Goal: Entertainment & Leisure: Consume media (video, audio)

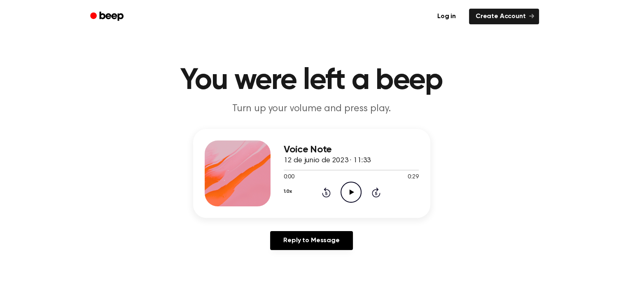
click at [350, 192] on icon at bounding box center [352, 191] width 5 height 5
click at [353, 187] on icon "Pause Audio" at bounding box center [351, 192] width 21 height 21
click at [354, 186] on icon "Play Audio" at bounding box center [351, 192] width 21 height 21
click at [352, 188] on icon "Pause Audio" at bounding box center [351, 192] width 21 height 21
click at [352, 188] on icon "Play Audio" at bounding box center [351, 192] width 21 height 21
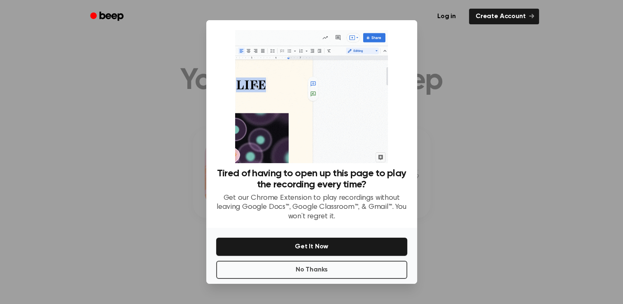
click at [548, 126] on div at bounding box center [311, 152] width 623 height 304
click at [497, 159] on div at bounding box center [311, 152] width 623 height 304
click at [336, 270] on button "No Thanks" at bounding box center [311, 270] width 191 height 18
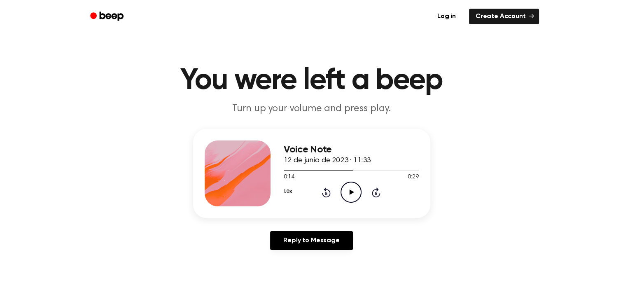
click at [350, 189] on icon "Play Audio" at bounding box center [351, 192] width 21 height 21
click at [350, 189] on icon "Pause Audio" at bounding box center [351, 192] width 21 height 21
click at [350, 189] on icon "Play Audio" at bounding box center [351, 192] width 21 height 21
click at [350, 189] on icon "Pause Audio" at bounding box center [351, 192] width 21 height 21
click at [350, 189] on icon "Play Audio" at bounding box center [351, 192] width 21 height 21
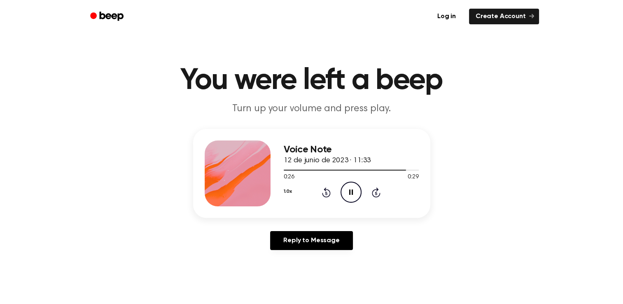
click at [350, 189] on icon "Pause Audio" at bounding box center [351, 192] width 21 height 21
click at [350, 189] on icon "Play Audio" at bounding box center [351, 192] width 21 height 21
click at [350, 189] on icon "Pause Audio" at bounding box center [351, 192] width 21 height 21
click at [350, 189] on icon "Play Audio" at bounding box center [351, 192] width 21 height 21
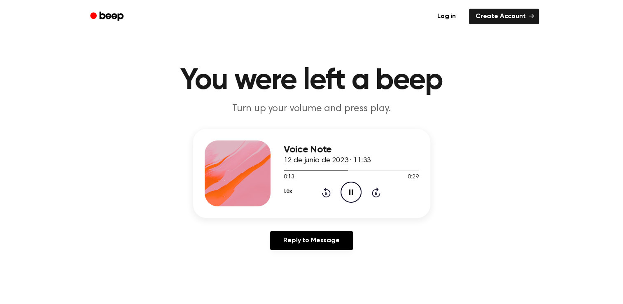
click at [350, 189] on icon "Pause Audio" at bounding box center [351, 192] width 21 height 21
click at [350, 189] on icon "Play Audio" at bounding box center [351, 192] width 21 height 21
click at [350, 189] on icon "Pause Audio" at bounding box center [351, 192] width 21 height 21
click at [350, 189] on icon "Play Audio" at bounding box center [351, 192] width 21 height 21
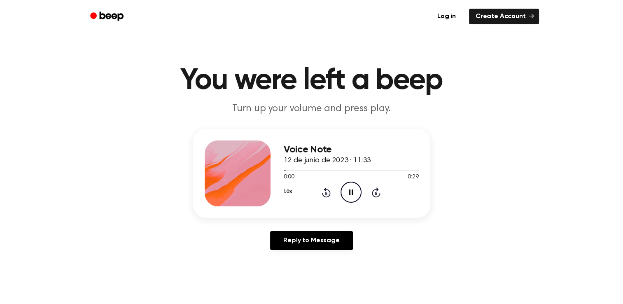
click at [350, 189] on icon "Pause Audio" at bounding box center [351, 192] width 21 height 21
click at [324, 193] on icon "Rewind 5 seconds" at bounding box center [326, 192] width 9 height 11
